Goal: Communication & Community: Answer question/provide support

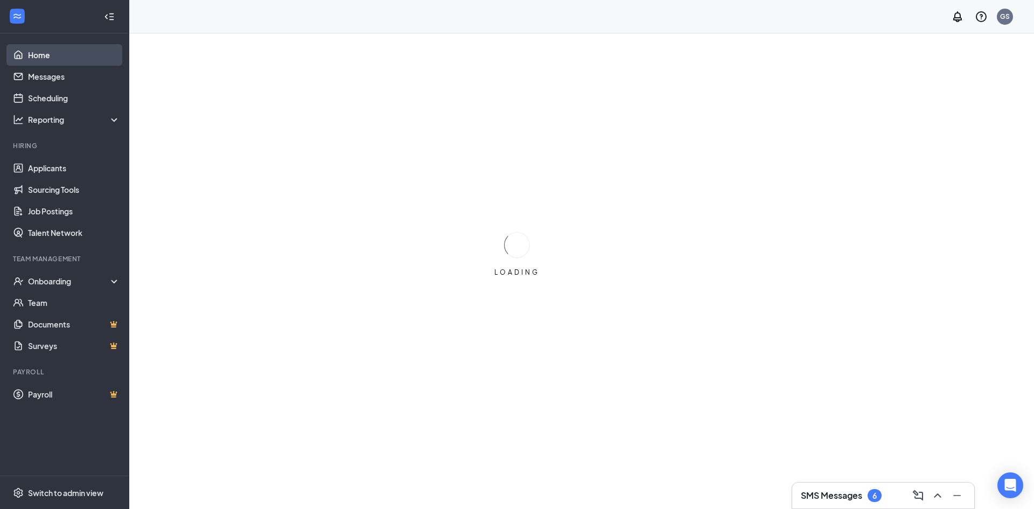
click at [59, 68] on link "Messages" at bounding box center [74, 77] width 92 height 22
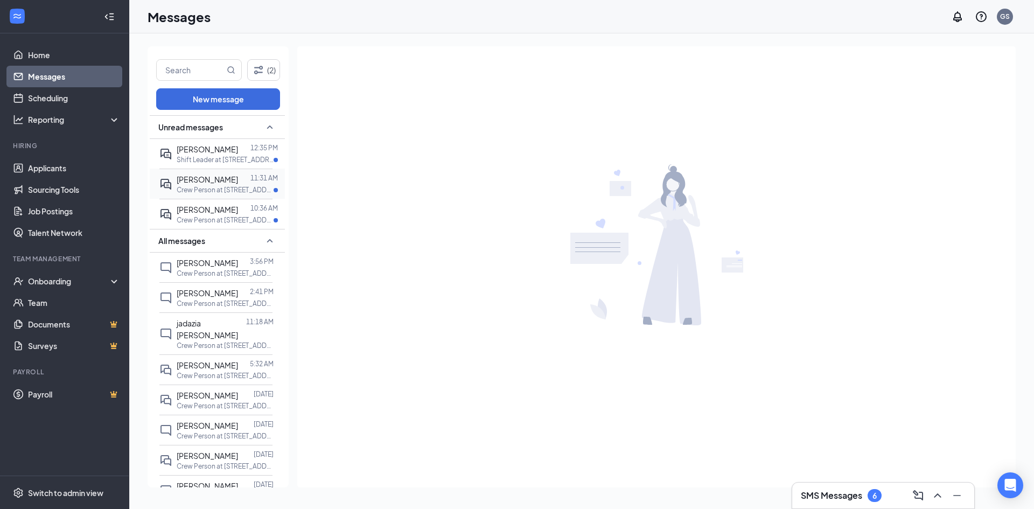
click at [216, 187] on p "Crew Person at [STREET_ADDRESS]" at bounding box center [225, 189] width 97 height 9
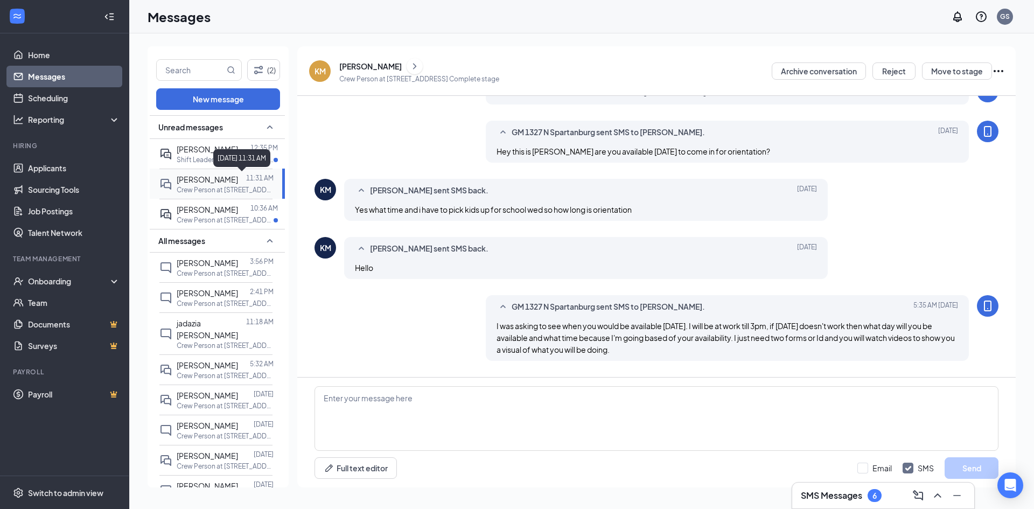
scroll to position [219, 0]
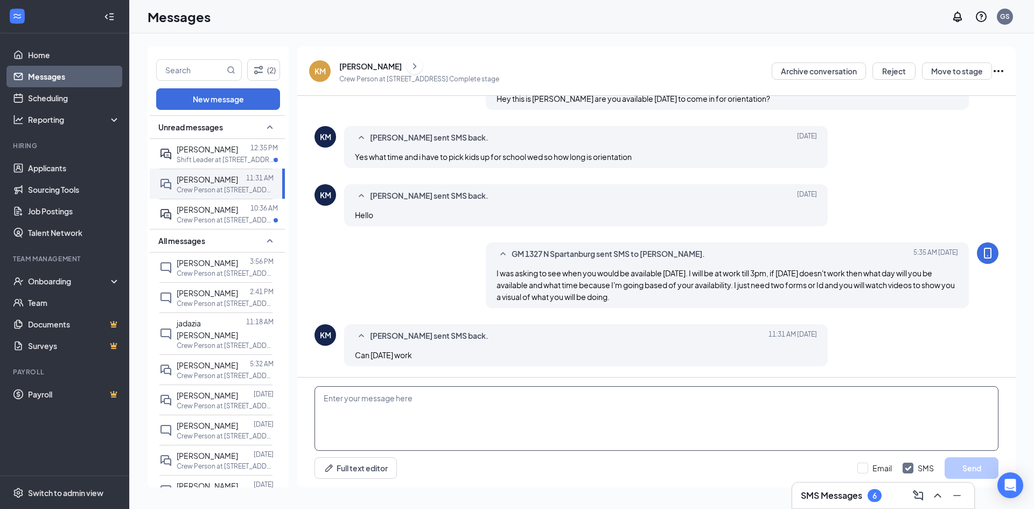
click at [567, 428] on textarea at bounding box center [657, 418] width 684 height 65
type textarea "G"
type textarea "Hey they next day that I am available is [DATE] at 3-4pm. Would that work for y…"
click at [978, 472] on button "Send" at bounding box center [972, 468] width 54 height 22
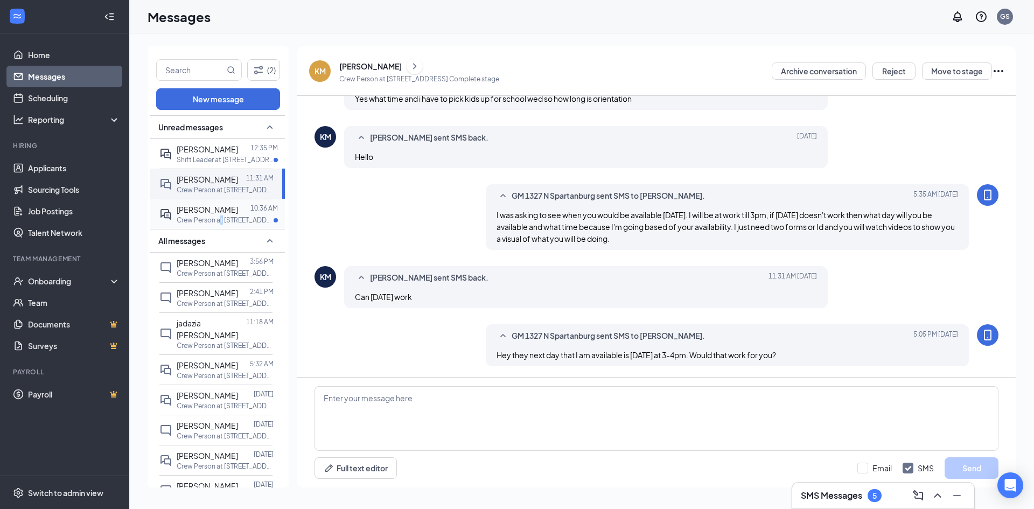
click at [220, 223] on div "[PERSON_NAME] 10:36 AM Crew Person at [STREET_ADDRESS]" at bounding box center [215, 214] width 113 height 30
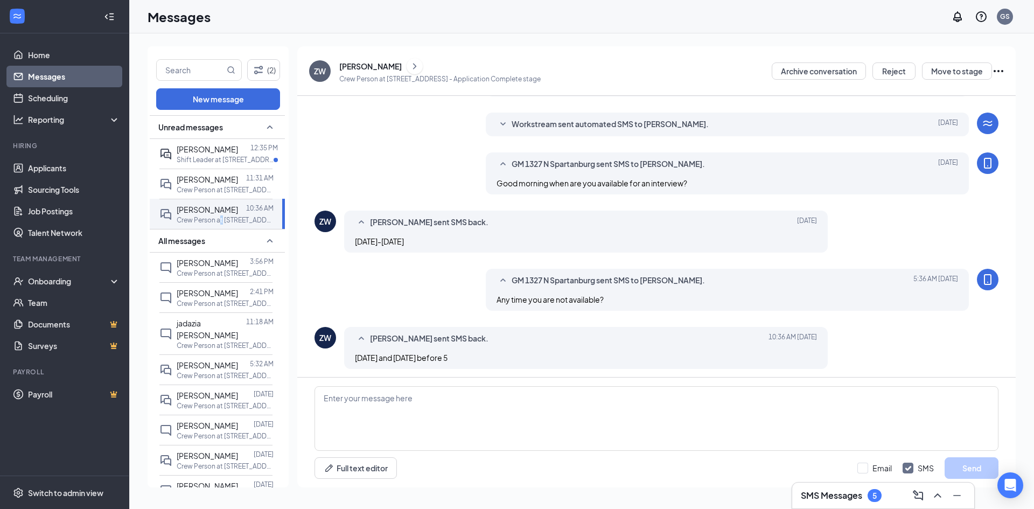
scroll to position [168, 0]
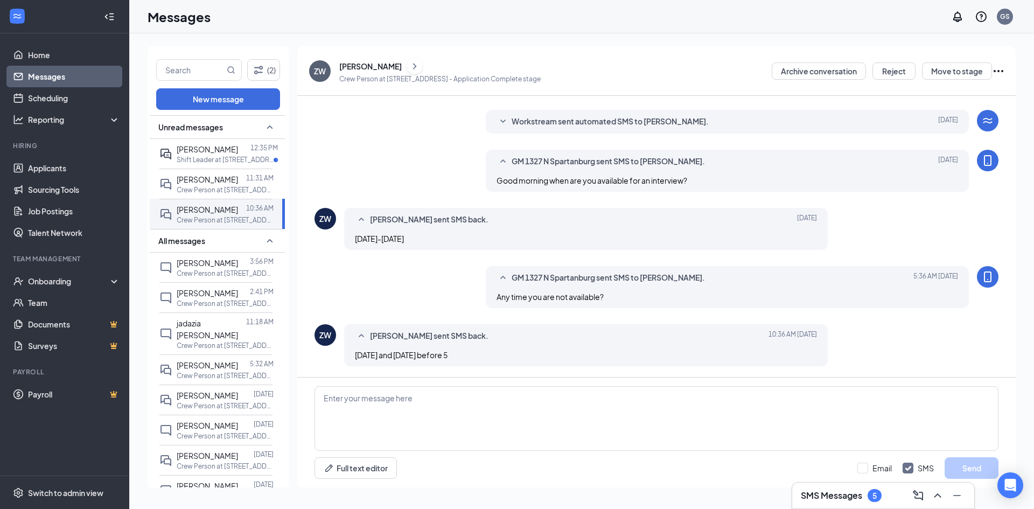
click at [137, 148] on div "(2) New message Unread messages [PERSON_NAME] 12:35 PM Shift Leader at [STREET_…" at bounding box center [581, 271] width 905 height 476
